Goal: Task Accomplishment & Management: Use online tool/utility

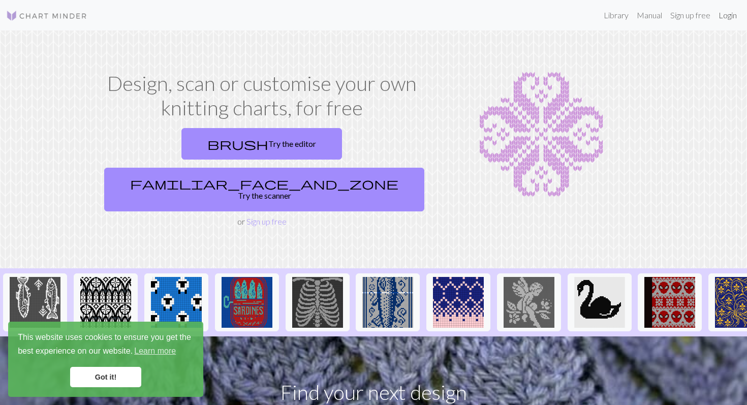
click at [721, 11] on link "Login" at bounding box center [727, 15] width 26 height 20
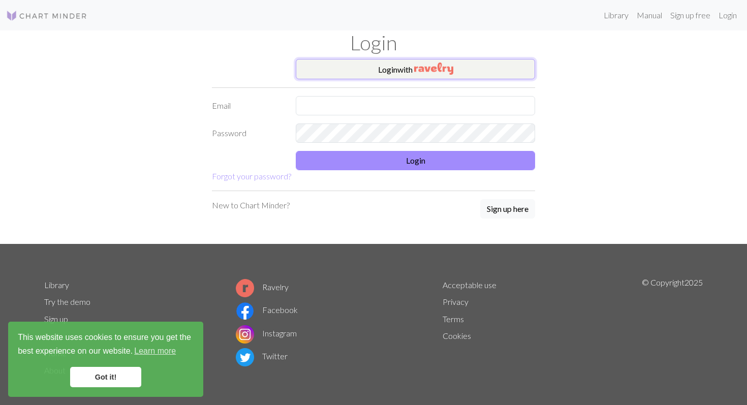
click at [431, 70] on img "button" at bounding box center [433, 68] width 39 height 12
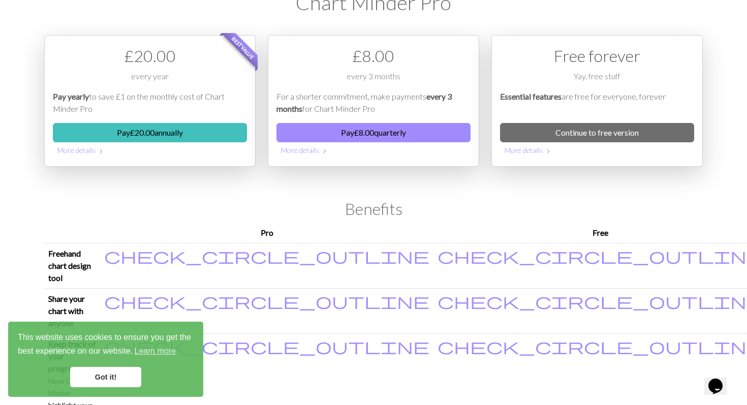
scroll to position [38, 0]
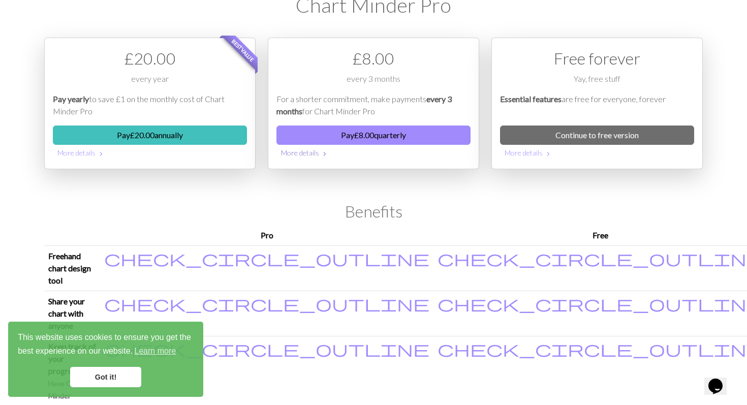
click at [302, 155] on button "More details chevron_right" at bounding box center [373, 153] width 194 height 16
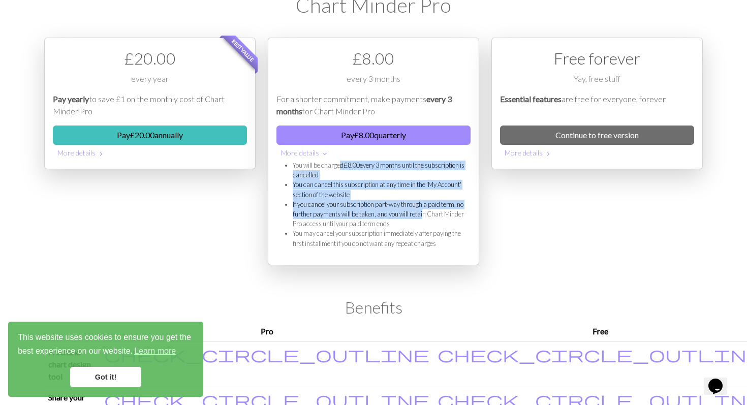
drag, startPoint x: 341, startPoint y: 165, endPoint x: 426, endPoint y: 216, distance: 99.0
click at [426, 216] on ul "You will be charged £ 8.00 every 3 months until the subscription is cancelled Y…" at bounding box center [373, 205] width 194 height 88
click at [603, 131] on link "Continue to free version" at bounding box center [597, 134] width 194 height 19
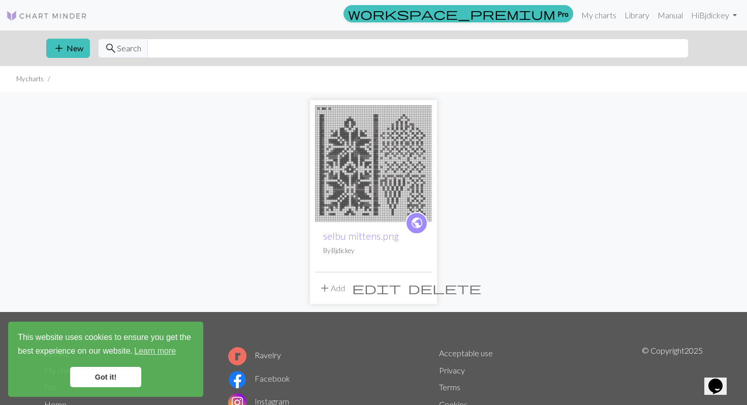
click at [421, 286] on span "delete" at bounding box center [444, 288] width 73 height 14
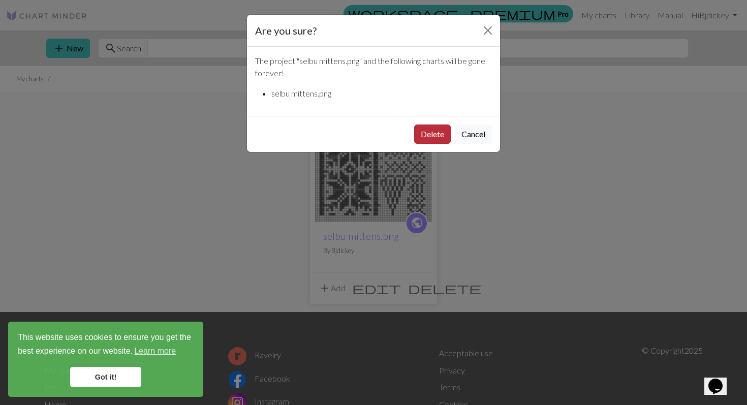
click at [427, 135] on button "Delete" at bounding box center [432, 133] width 37 height 19
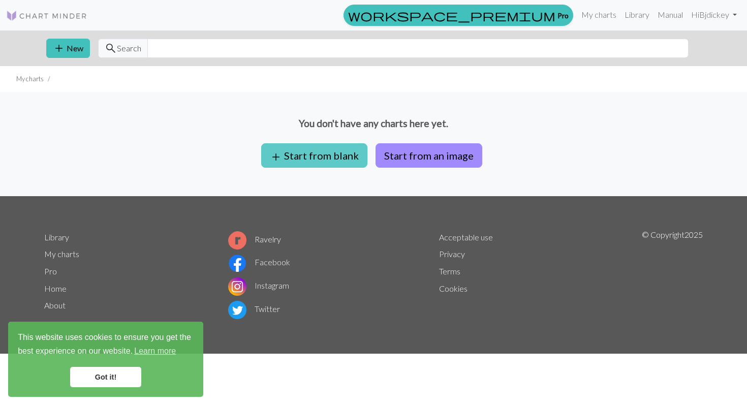
click at [298, 156] on button "add Start from blank" at bounding box center [314, 155] width 106 height 24
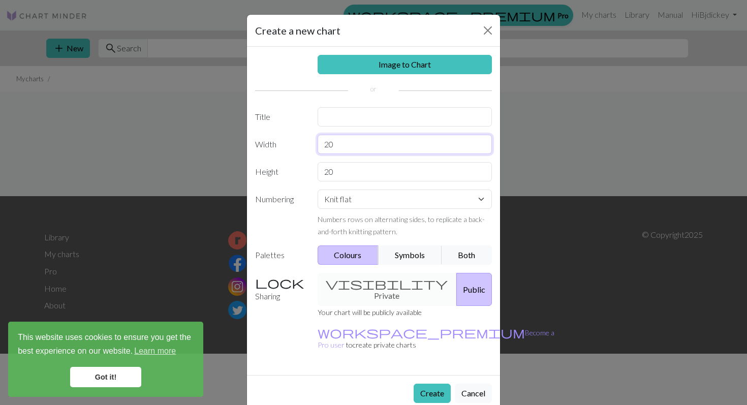
drag, startPoint x: 353, startPoint y: 139, endPoint x: 312, endPoint y: 143, distance: 40.8
click at [312, 143] on div "20" at bounding box center [404, 144] width 187 height 19
drag, startPoint x: 342, startPoint y: 168, endPoint x: 301, endPoint y: 173, distance: 41.4
click at [301, 173] on div "Height 20" at bounding box center [373, 171] width 249 height 19
type input "30"
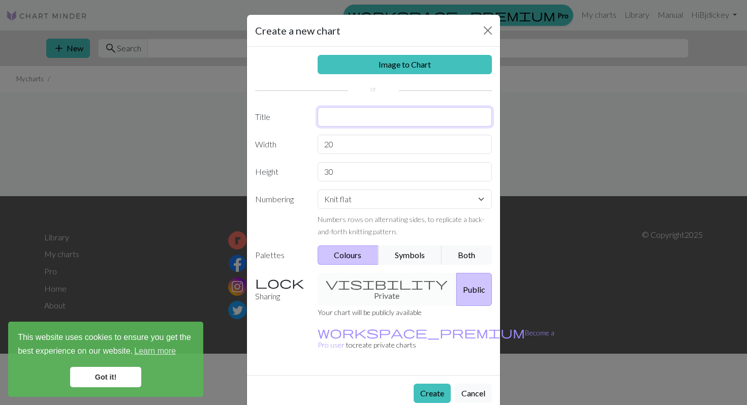
click at [366, 118] on input "text" at bounding box center [405, 116] width 175 height 19
type input "Team Spirit"
drag, startPoint x: 347, startPoint y: 144, endPoint x: 292, endPoint y: 144, distance: 54.9
click at [292, 144] on div "Width 20" at bounding box center [373, 144] width 249 height 19
type input "30"
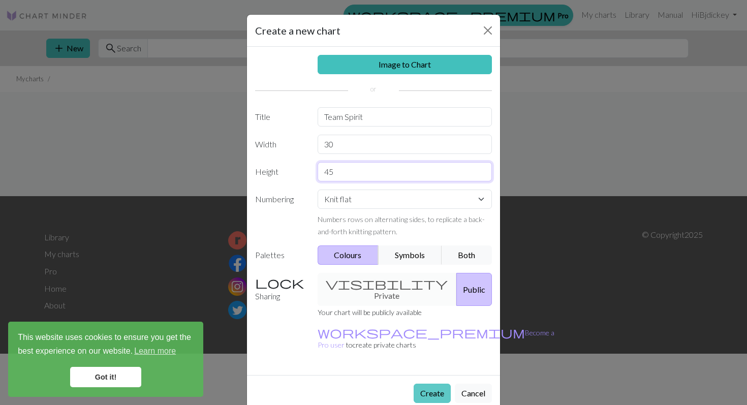
type input "45"
click at [438, 384] on button "Create" at bounding box center [432, 393] width 37 height 19
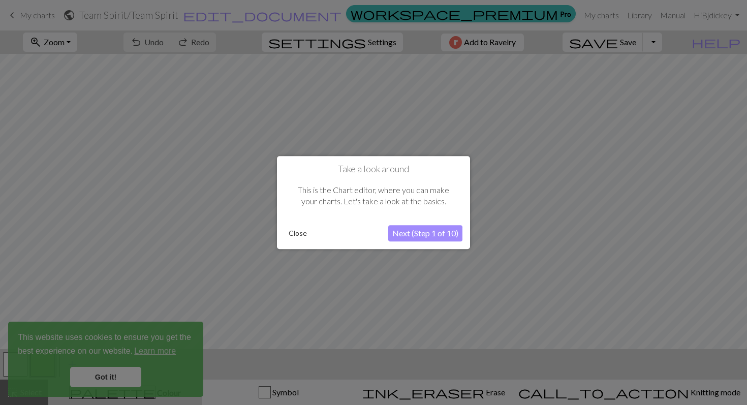
click at [421, 237] on button "Next (Step 1 of 10)" at bounding box center [425, 233] width 74 height 16
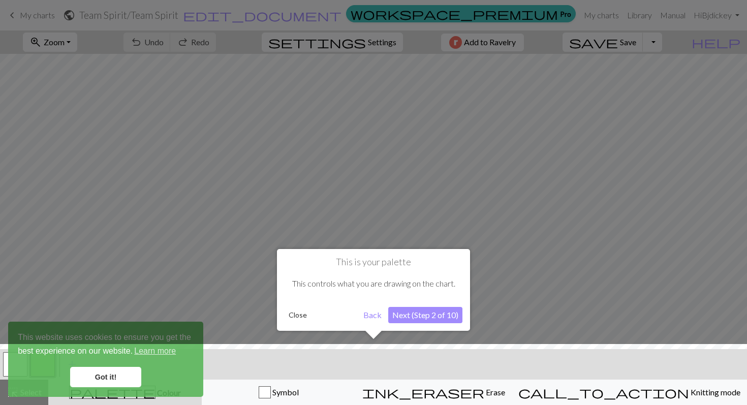
click at [430, 318] on button "Next (Step 2 of 10)" at bounding box center [425, 315] width 74 height 16
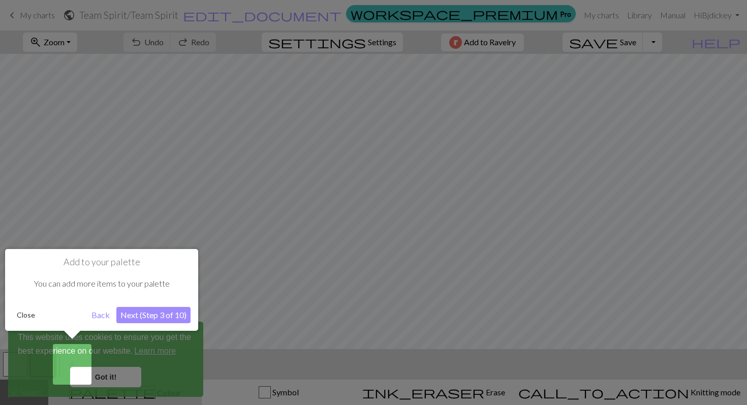
click at [151, 317] on button "Next (Step 3 of 10)" at bounding box center [153, 315] width 74 height 16
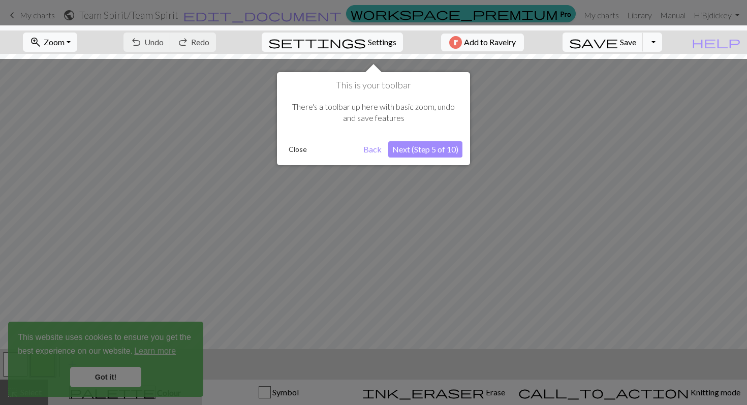
click at [430, 156] on button "Next (Step 5 of 10)" at bounding box center [425, 149] width 74 height 16
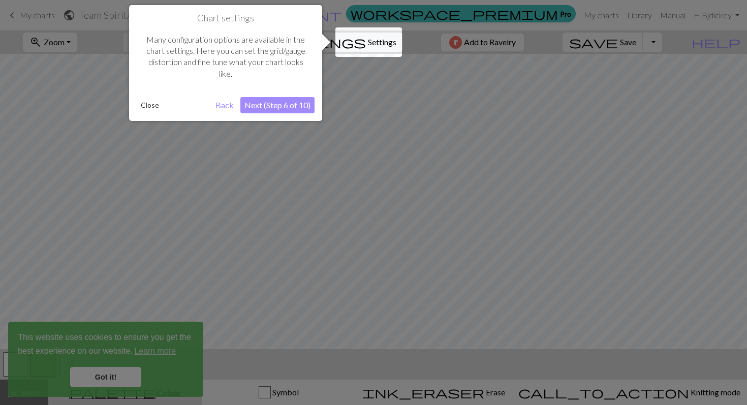
click at [291, 106] on button "Next (Step 6 of 10)" at bounding box center [277, 105] width 74 height 16
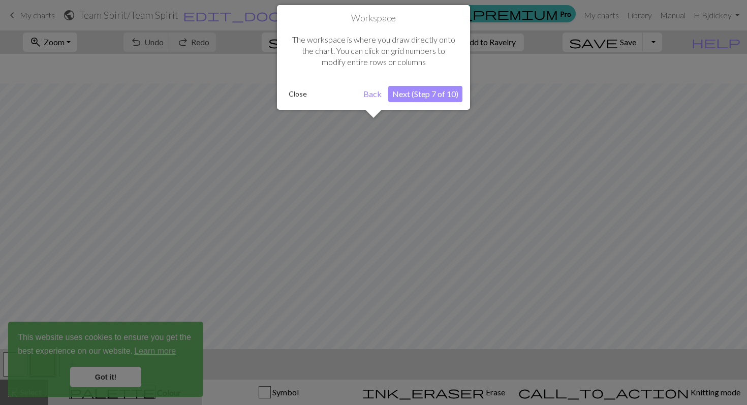
scroll to position [39, 0]
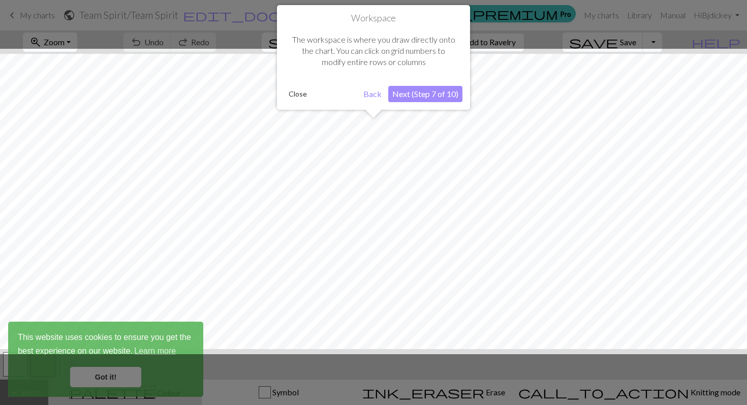
click at [435, 94] on button "Next (Step 7 of 10)" at bounding box center [425, 94] width 74 height 16
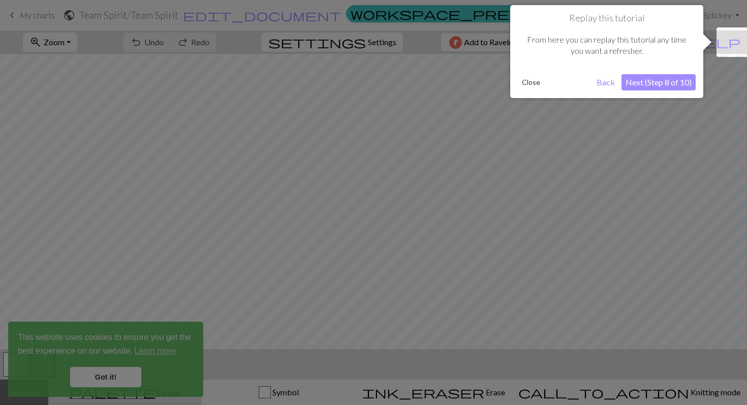
click at [667, 91] on div "Replay this tutorial From here you can replay this tutorial any time you want a…" at bounding box center [606, 51] width 193 height 93
click at [663, 80] on button "Next (Step 8 of 10)" at bounding box center [658, 82] width 74 height 16
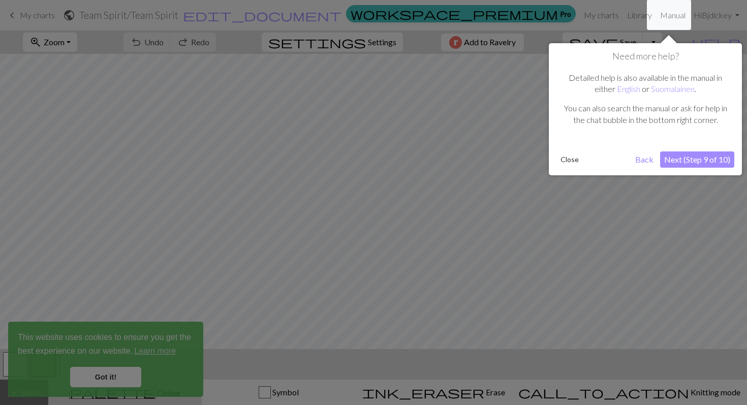
click at [708, 159] on button "Next (Step 9 of 10)" at bounding box center [697, 159] width 74 height 16
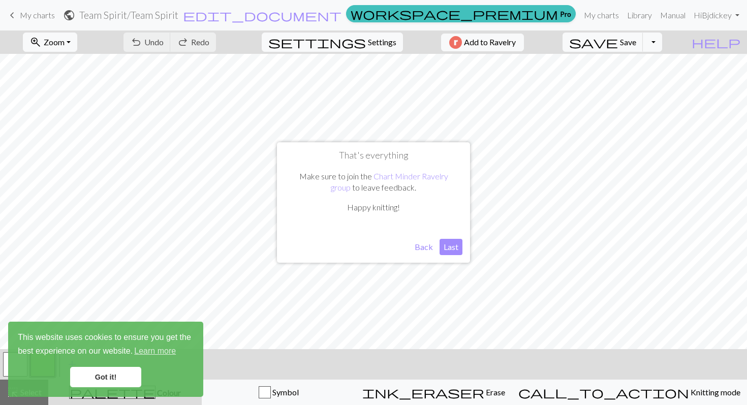
click at [450, 251] on button "Last" at bounding box center [450, 247] width 23 height 16
click at [103, 377] on link "Got it!" at bounding box center [105, 377] width 71 height 20
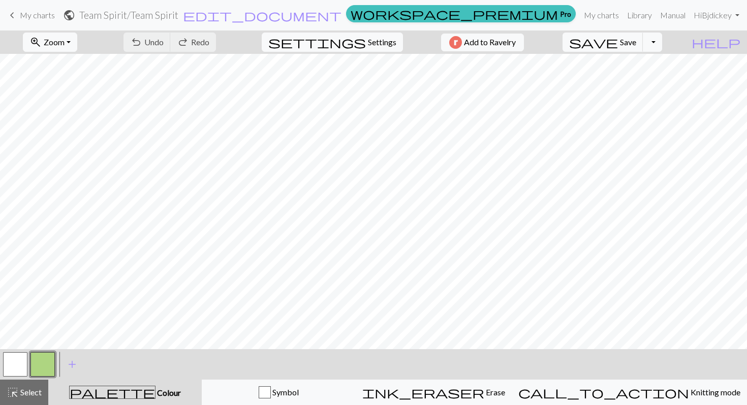
scroll to position [0, 0]
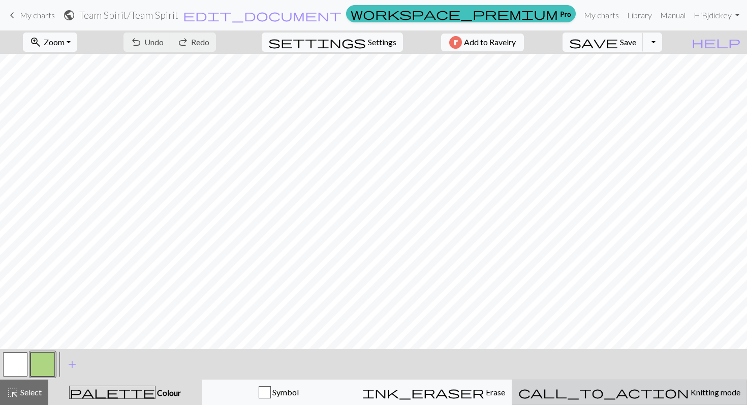
click at [689, 396] on span "Knitting mode" at bounding box center [714, 392] width 51 height 10
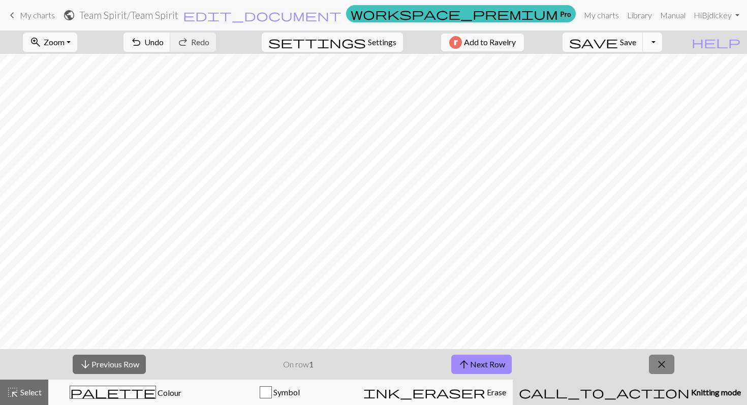
click at [669, 365] on button "close" at bounding box center [661, 364] width 25 height 19
